Goal: Task Accomplishment & Management: Manage account settings

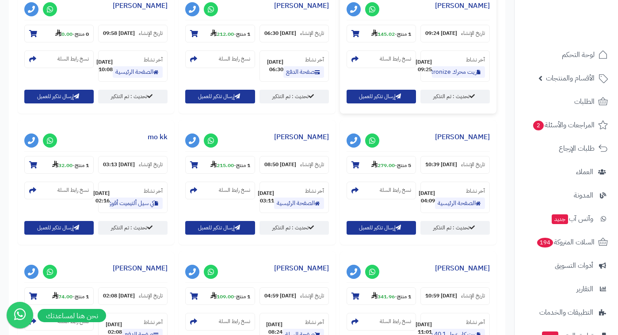
scroll to position [263, 0]
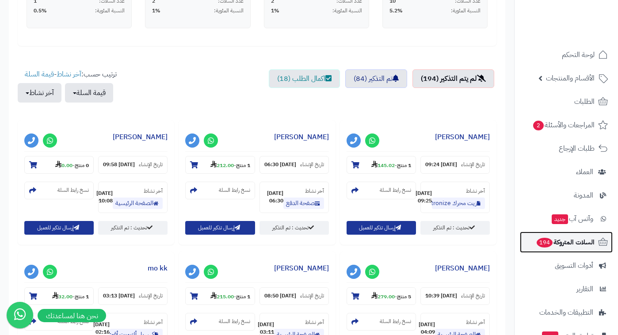
click at [562, 238] on span "السلات المتروكة 194" at bounding box center [565, 242] width 59 height 12
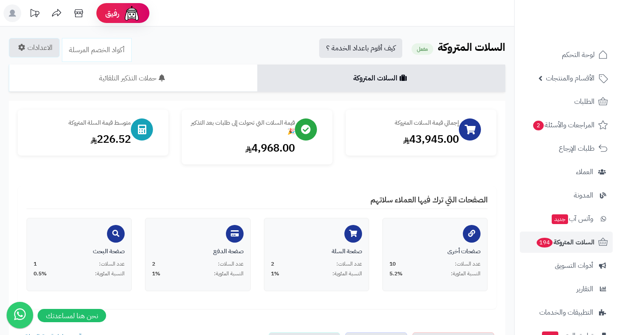
scroll to position [263, 0]
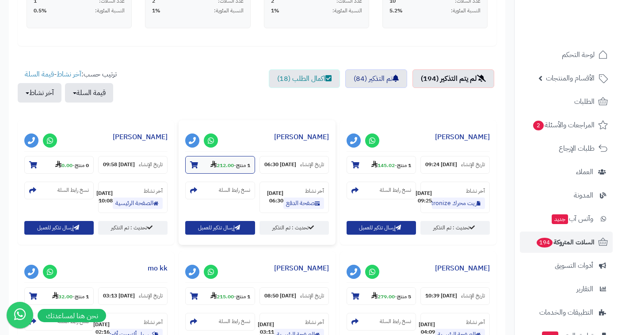
click at [202, 167] on section "1 منتج - 212.00" at bounding box center [219, 165] width 69 height 18
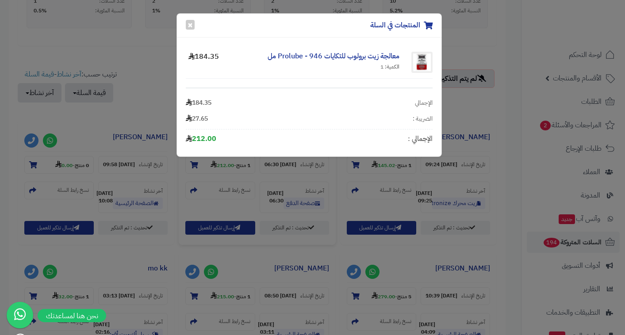
click at [259, 179] on div "المنتجات في السلة × معالجة زيت برولوب للتكايات Prolube - 946 مل الكمية: 1 184.3…" at bounding box center [312, 167] width 625 height 335
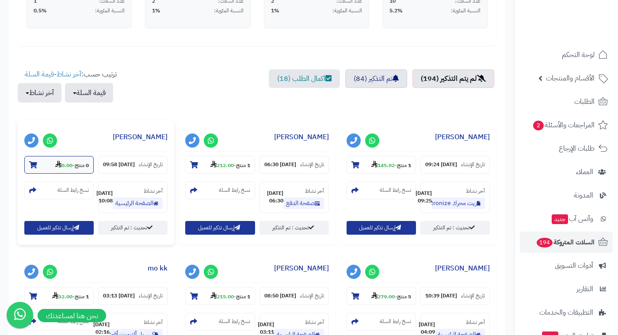
click at [80, 169] on section "0 منتج - 0.00" at bounding box center [58, 165] width 69 height 18
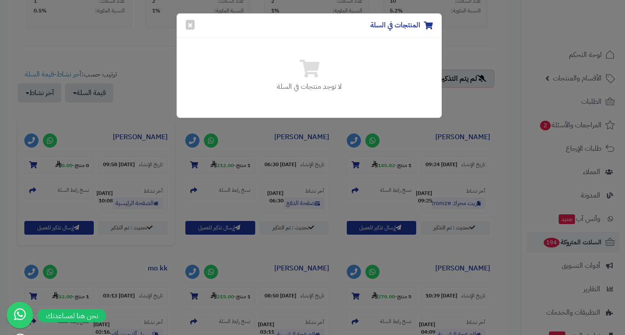
click at [226, 193] on div "المنتجات في السلة × لا توجد منتجات في السلة" at bounding box center [312, 167] width 625 height 335
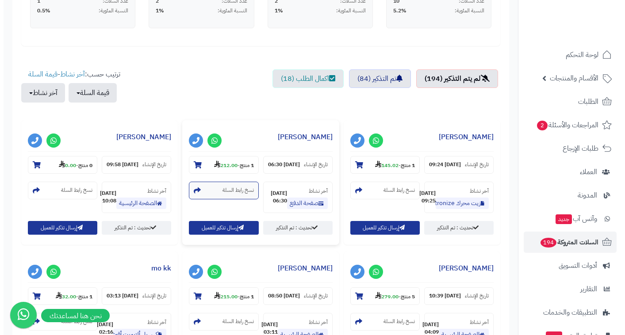
scroll to position [395, 0]
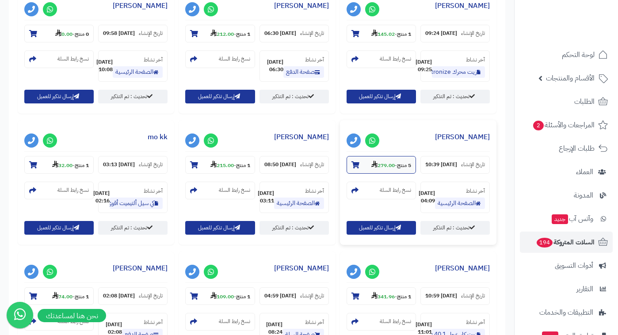
click at [388, 169] on strong "279.00" at bounding box center [383, 165] width 23 height 8
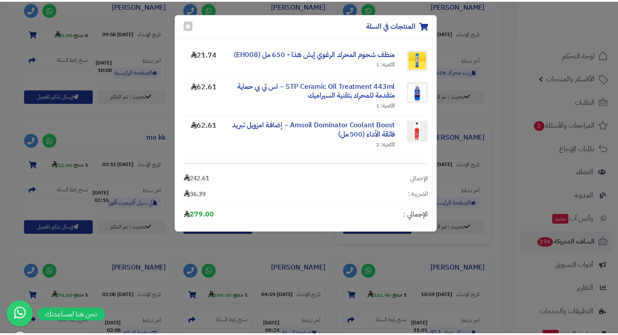
scroll to position [0, 0]
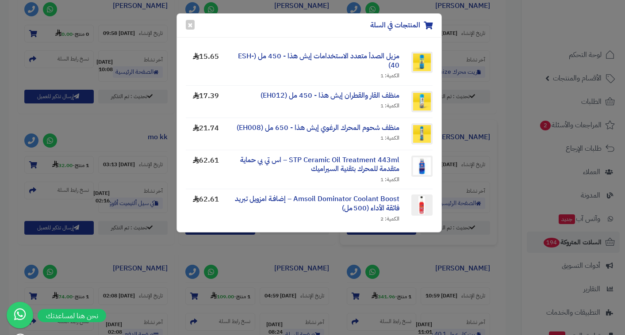
click at [484, 126] on div "المنتجات في السلة × مزيل الصدأ متعدد الاستخدامات إيش هذا - 450 مل (ESH-40) الكم…" at bounding box center [312, 167] width 625 height 335
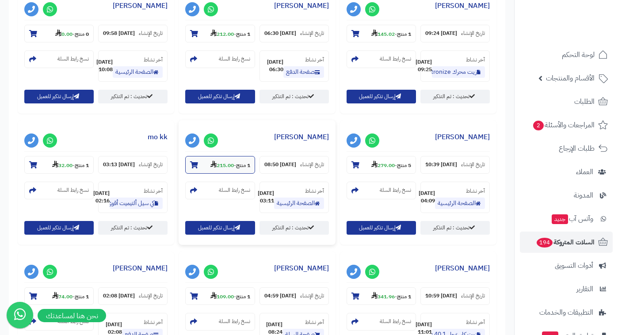
click at [225, 169] on strong "215.00" at bounding box center [222, 165] width 23 height 8
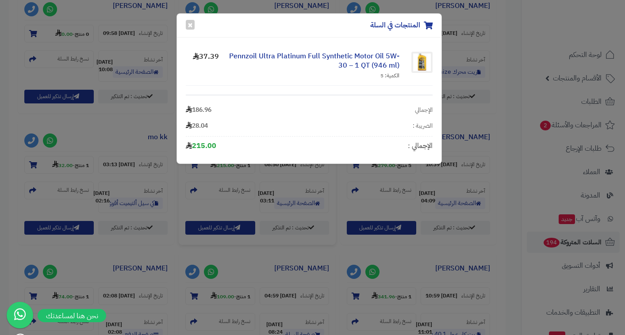
click at [426, 174] on div "المنتجات في السلة × Pennzoil Ultra Platinum Full Synthetic Motor Oil 5W-30 – 1 …" at bounding box center [312, 167] width 625 height 335
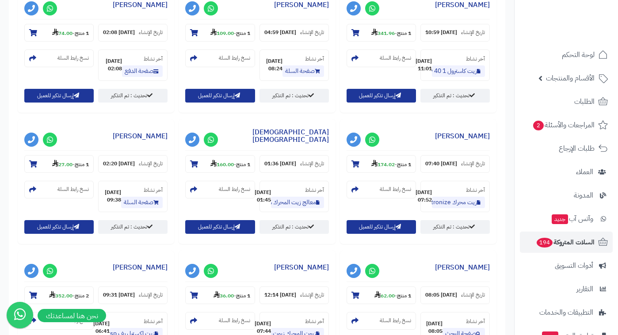
scroll to position [526, 0]
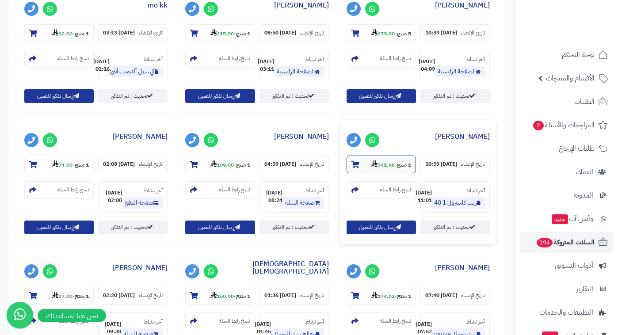
click at [372, 167] on use at bounding box center [375, 163] width 6 height 7
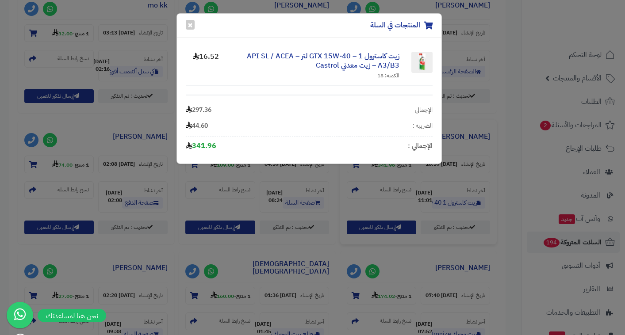
click at [340, 176] on div "المنتجات في السلة × زيت كاسترول GTX 15W‑40 – 1 لتر – API SL / ACEA A3/B3 – زيت …" at bounding box center [312, 167] width 625 height 335
